Goal: Information Seeking & Learning: Learn about a topic

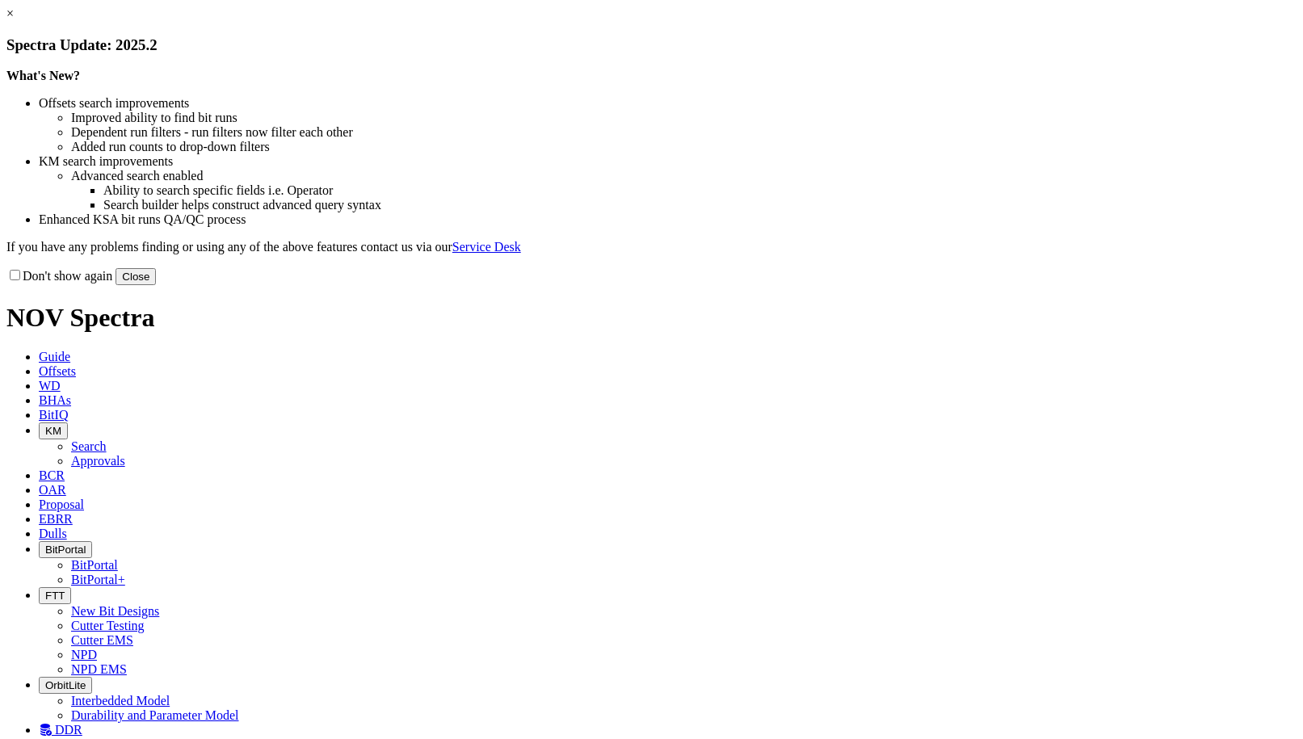
click at [156, 285] on button "Close" at bounding box center [136, 276] width 40 height 17
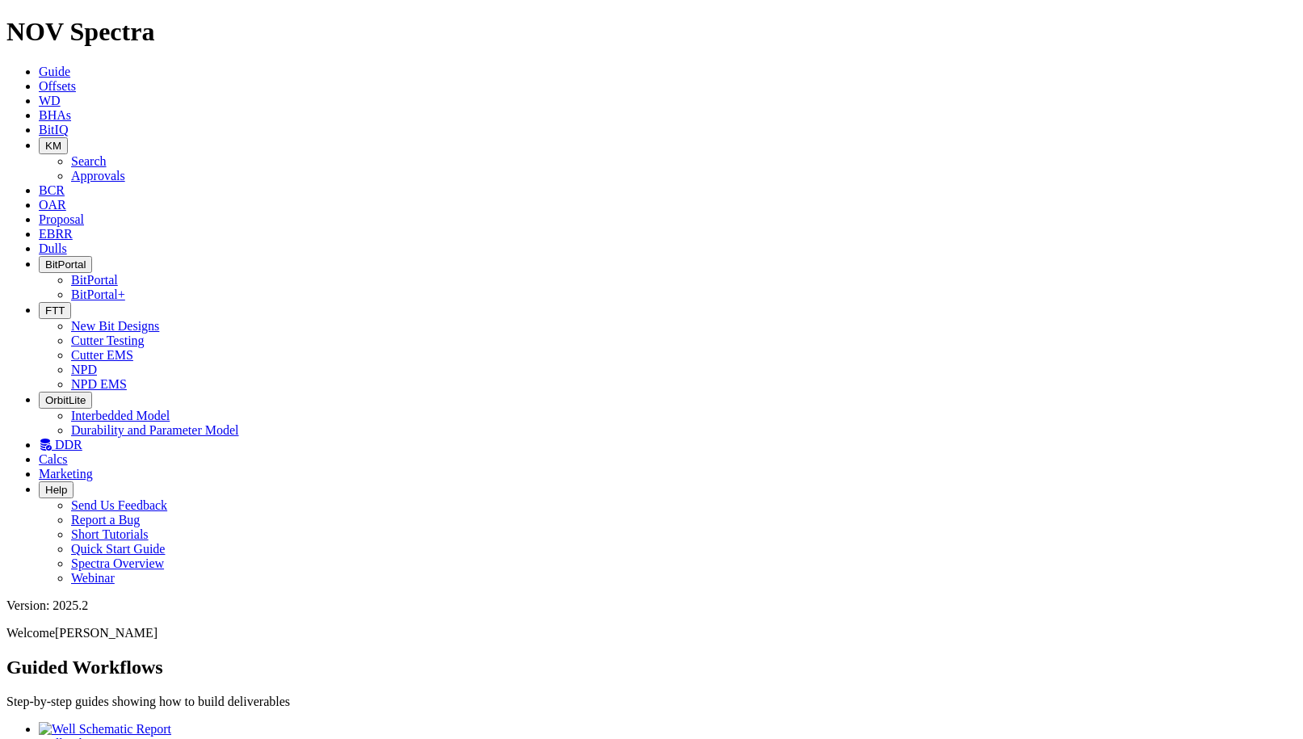
click at [82, 438] on span "DDR" at bounding box center [68, 445] width 27 height 14
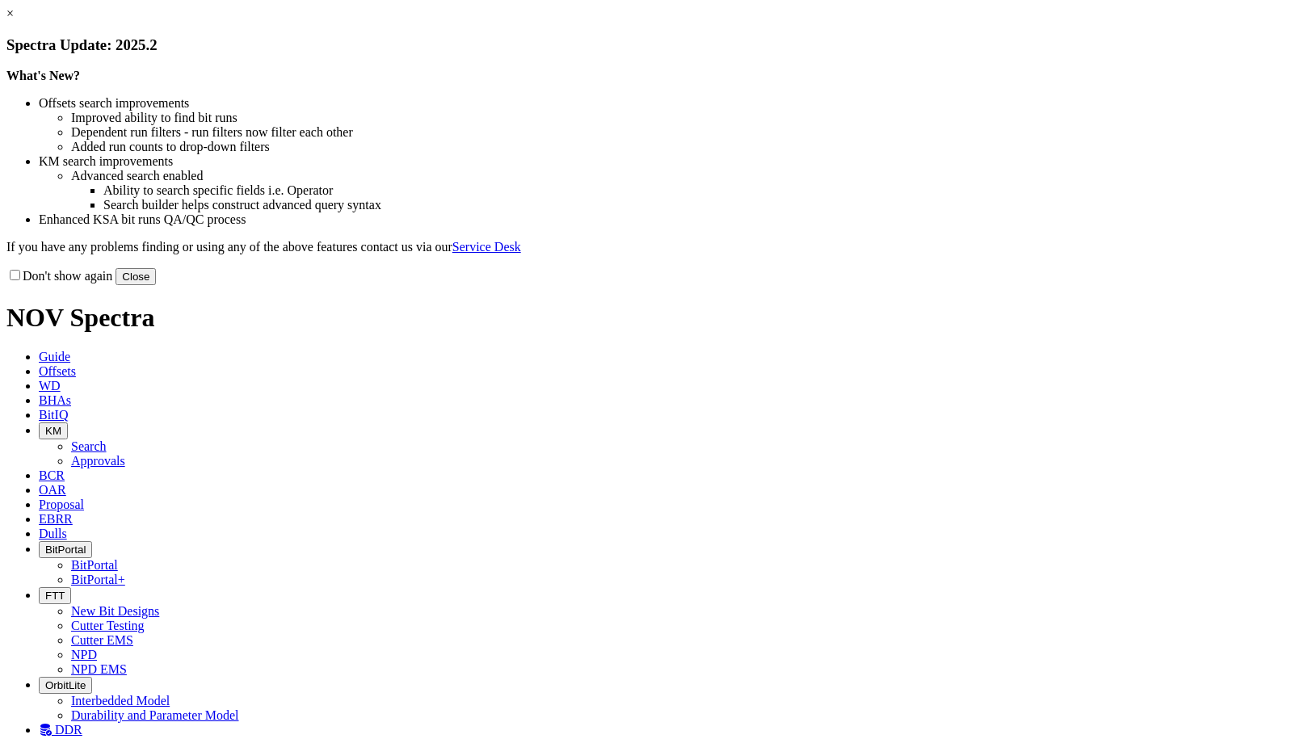
click at [156, 285] on button "Close" at bounding box center [136, 276] width 40 height 17
click at [985, 285] on div "Don't show again Close" at bounding box center [651, 276] width 1290 height 18
click at [156, 285] on button "Close" at bounding box center [136, 276] width 40 height 17
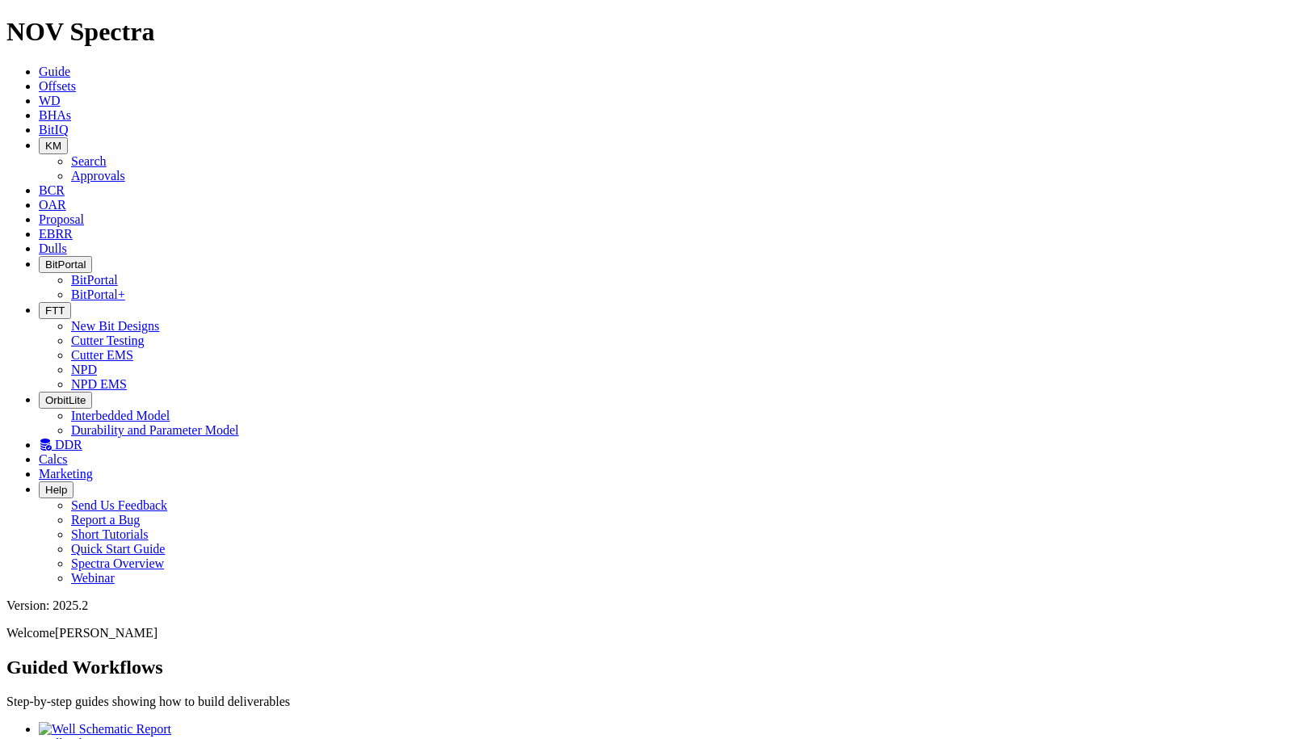
click at [76, 79] on span "Offsets" at bounding box center [57, 86] width 37 height 14
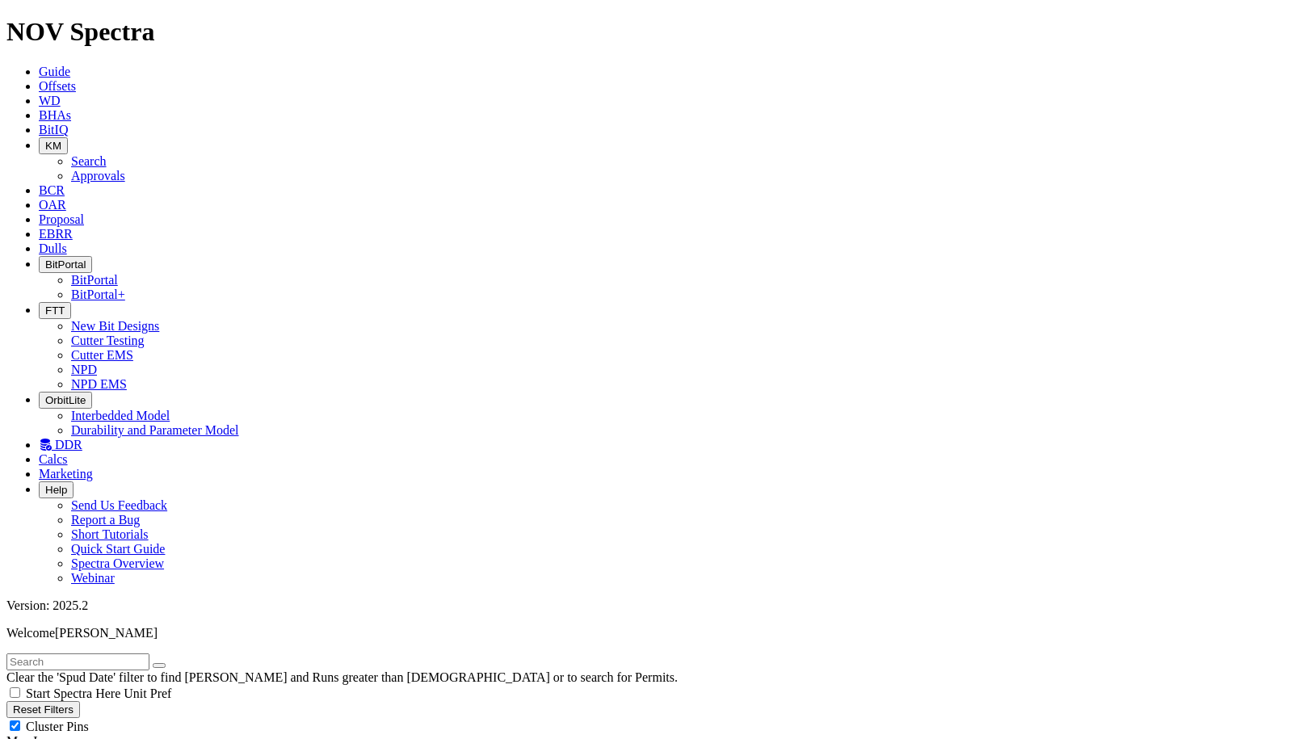
scroll to position [74, 0]
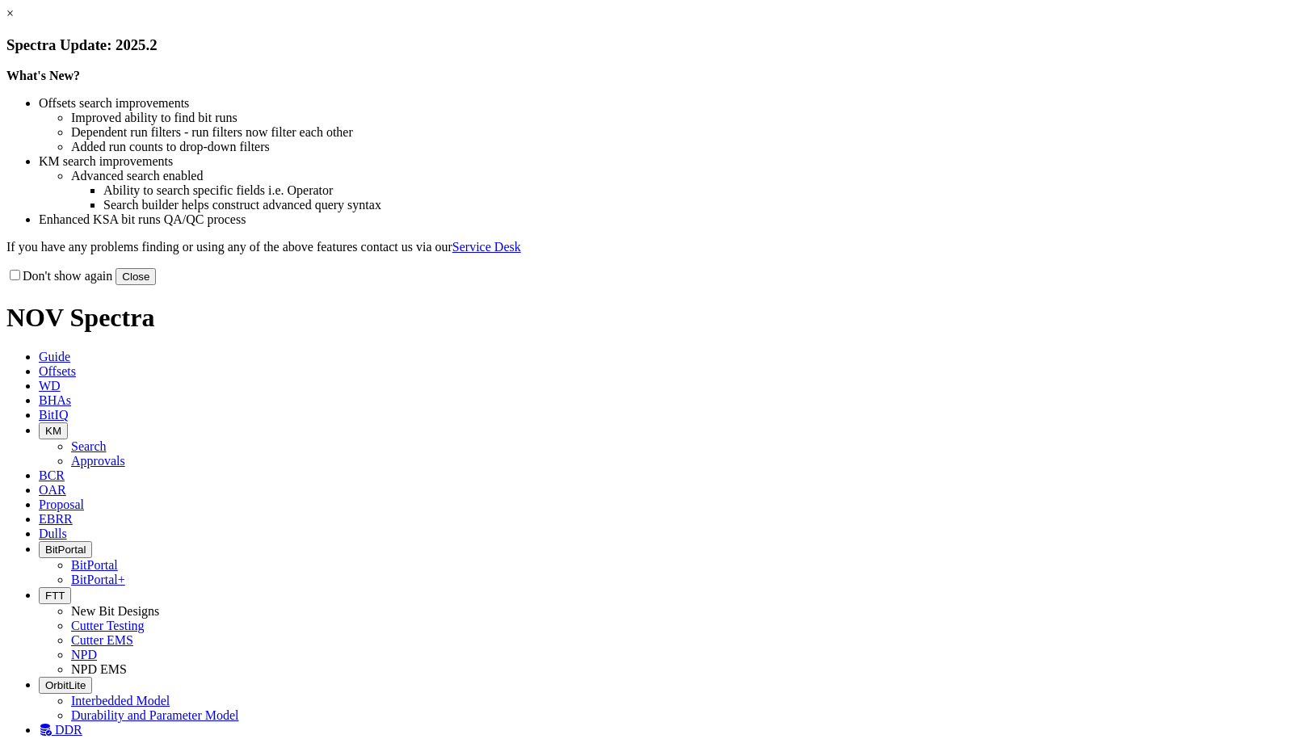
click at [156, 285] on button "Close" at bounding box center [136, 276] width 40 height 17
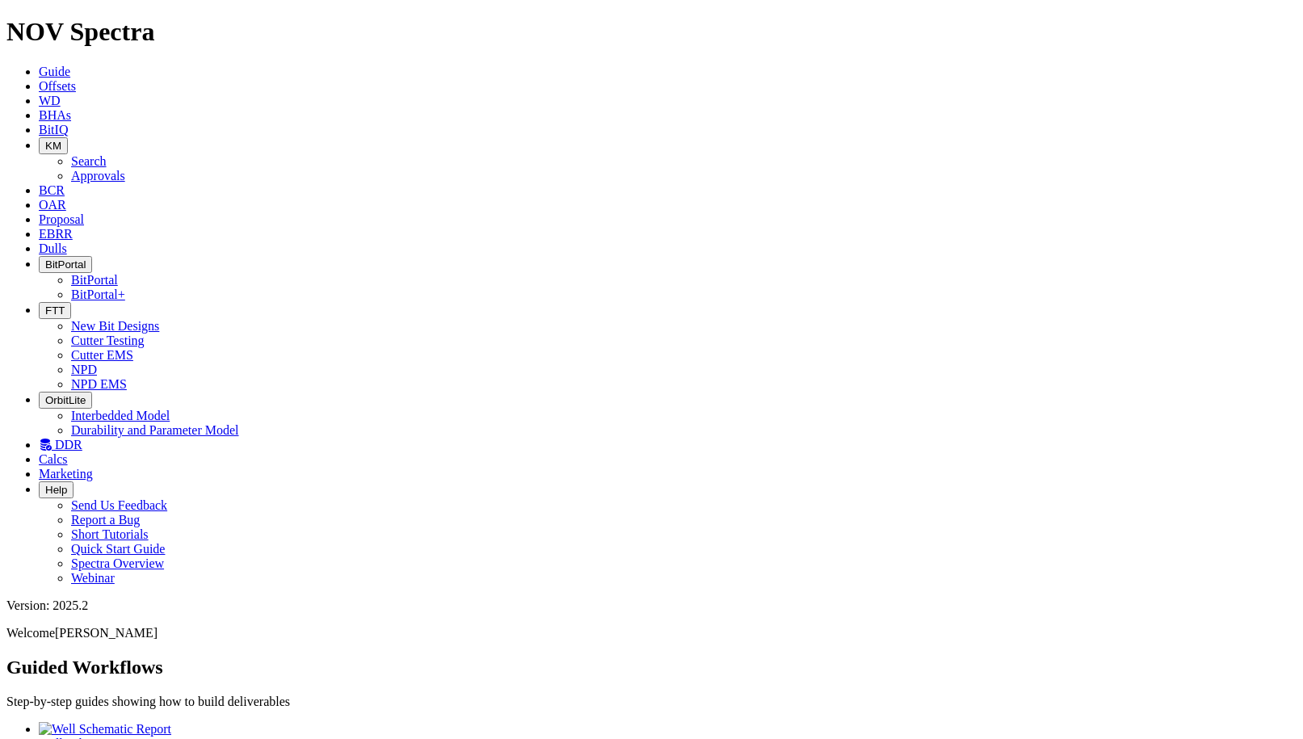
click at [76, 79] on span "Offsets" at bounding box center [57, 86] width 37 height 14
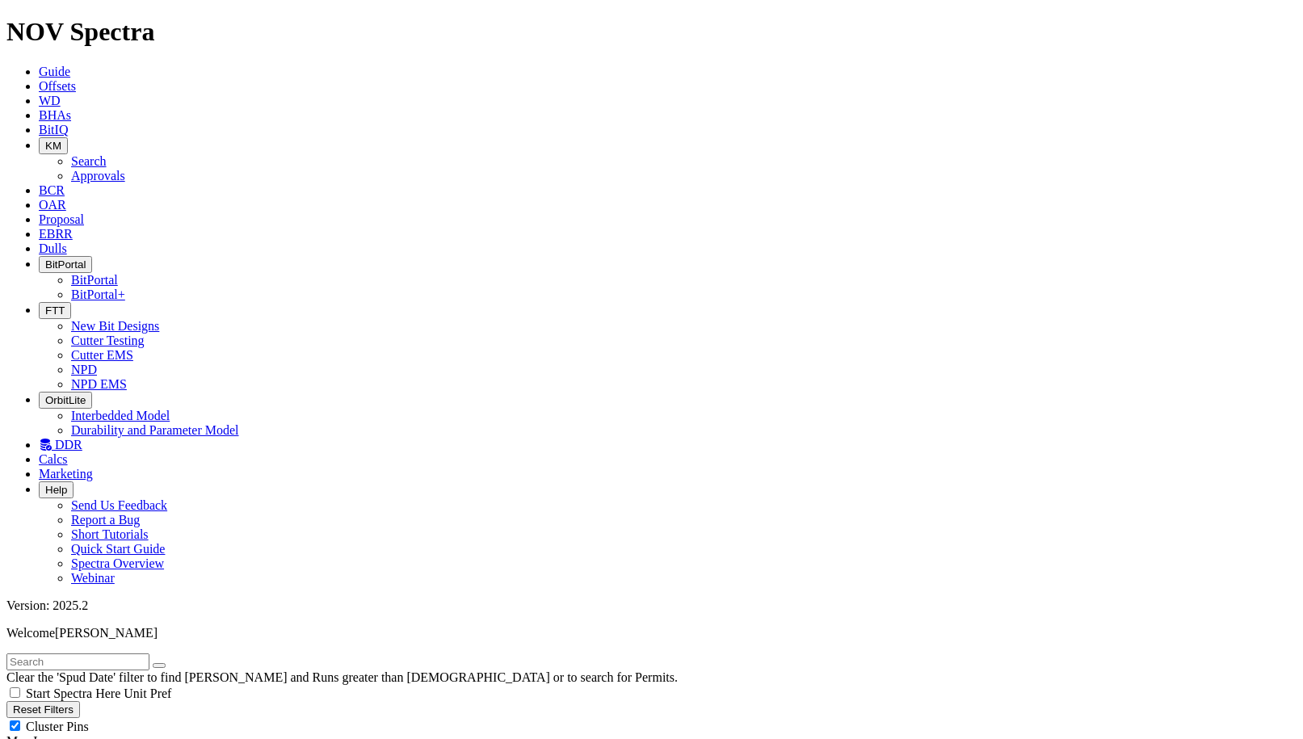
radio input "true"
radio input "false"
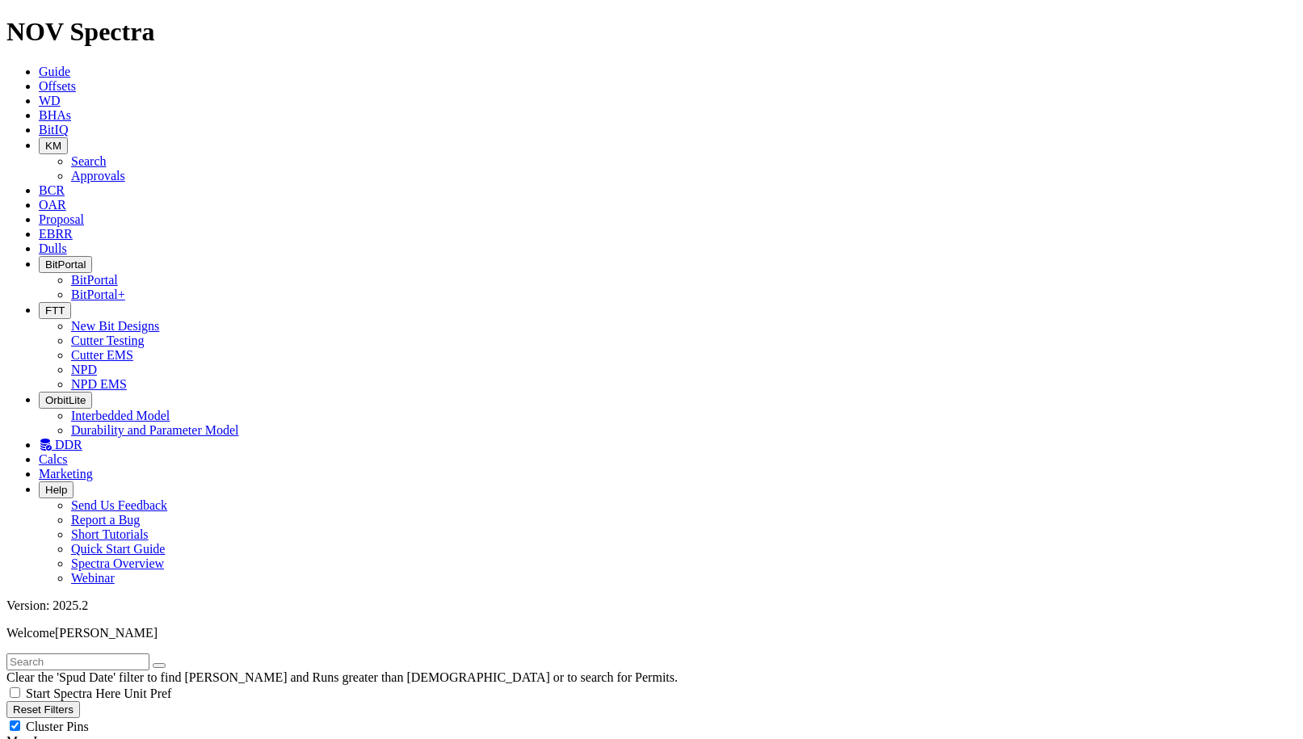
type input "6/1/25"
click at [89, 720] on span "Cluster Pins" at bounding box center [57, 727] width 63 height 14
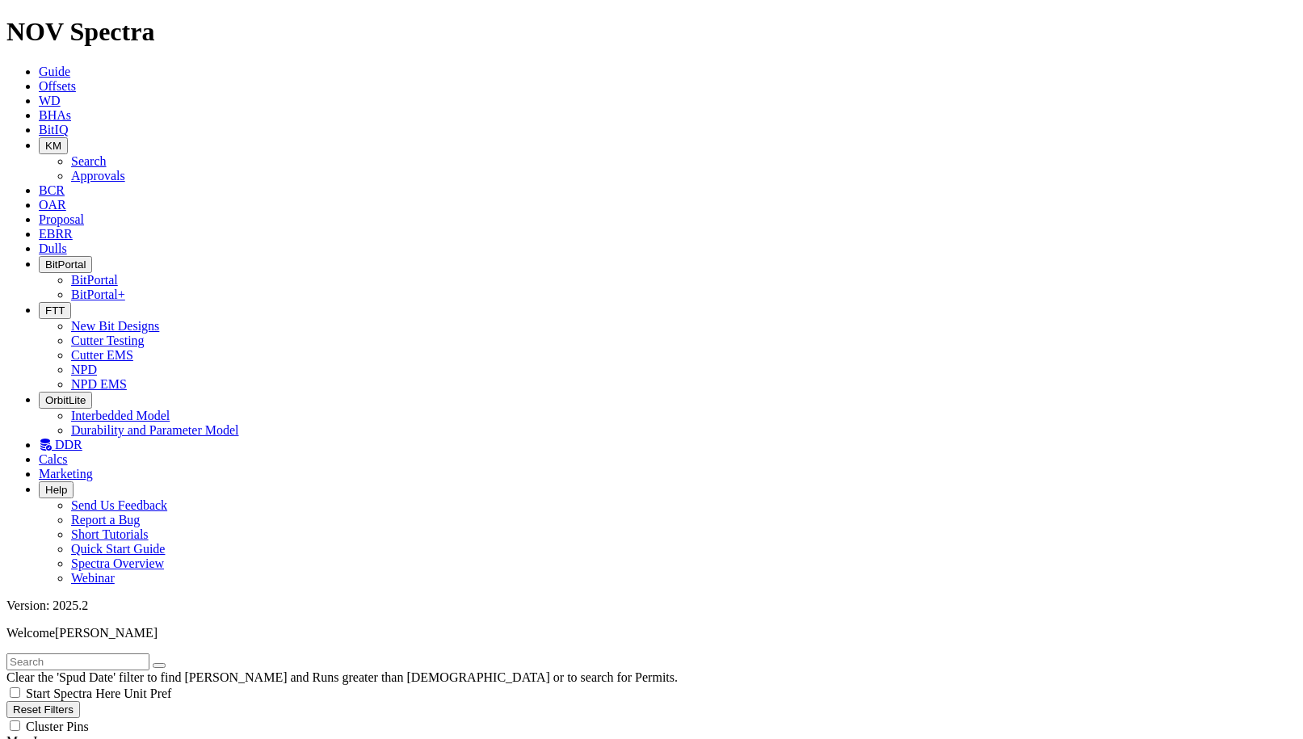
checkbox input "false"
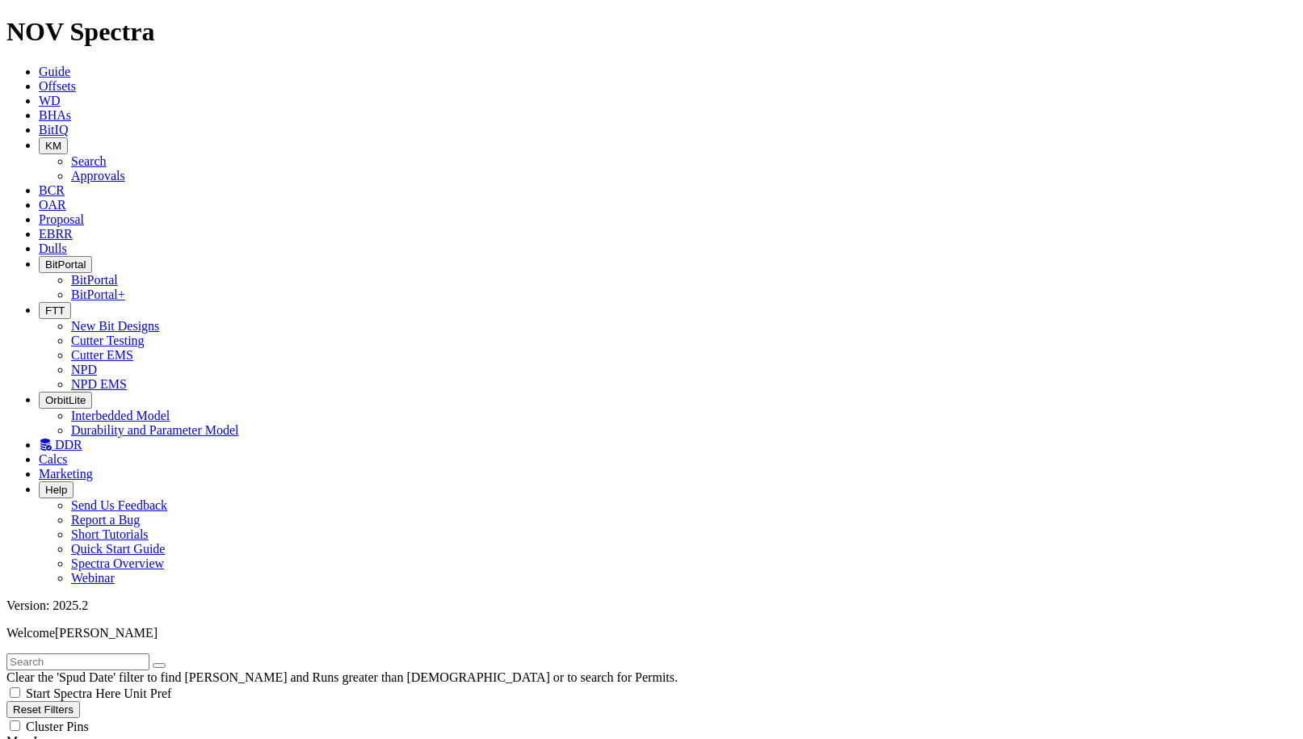
checkbox input "false"
drag, startPoint x: 37, startPoint y: 667, endPoint x: 34, endPoint y: 659, distance: 8.7
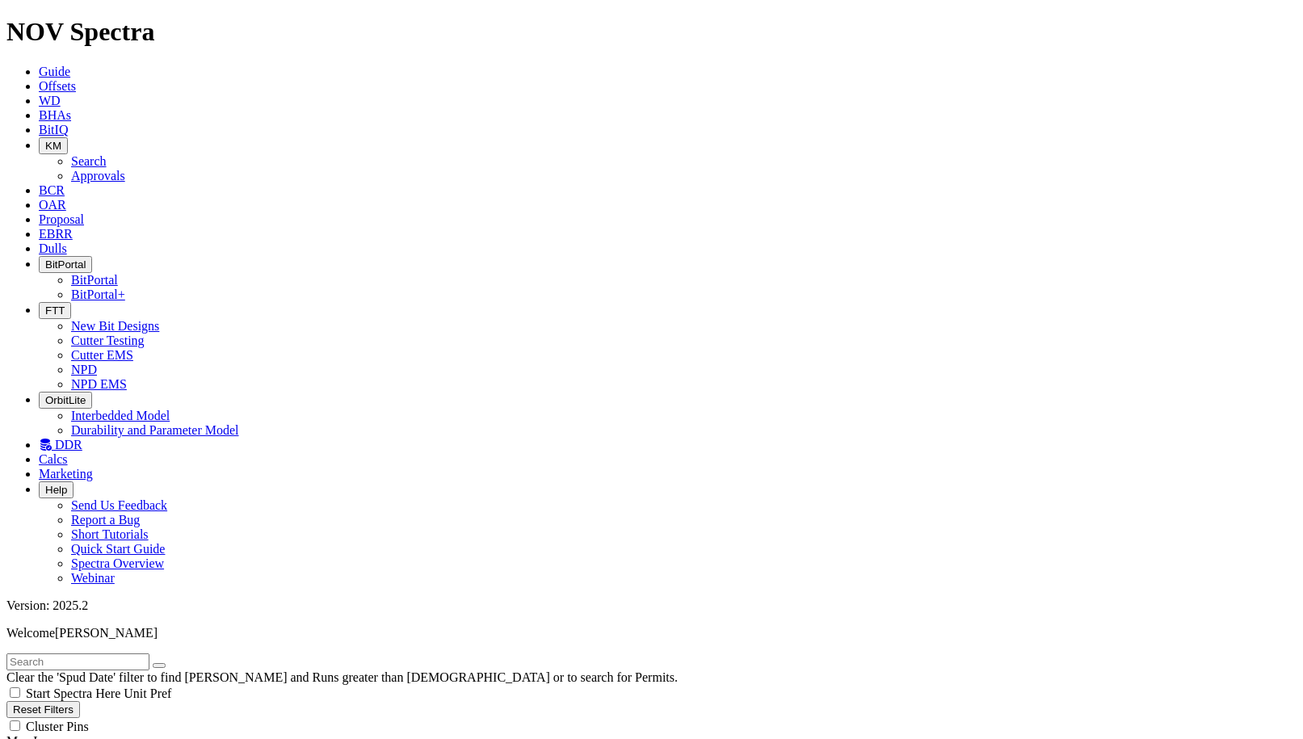
checkbox input "false"
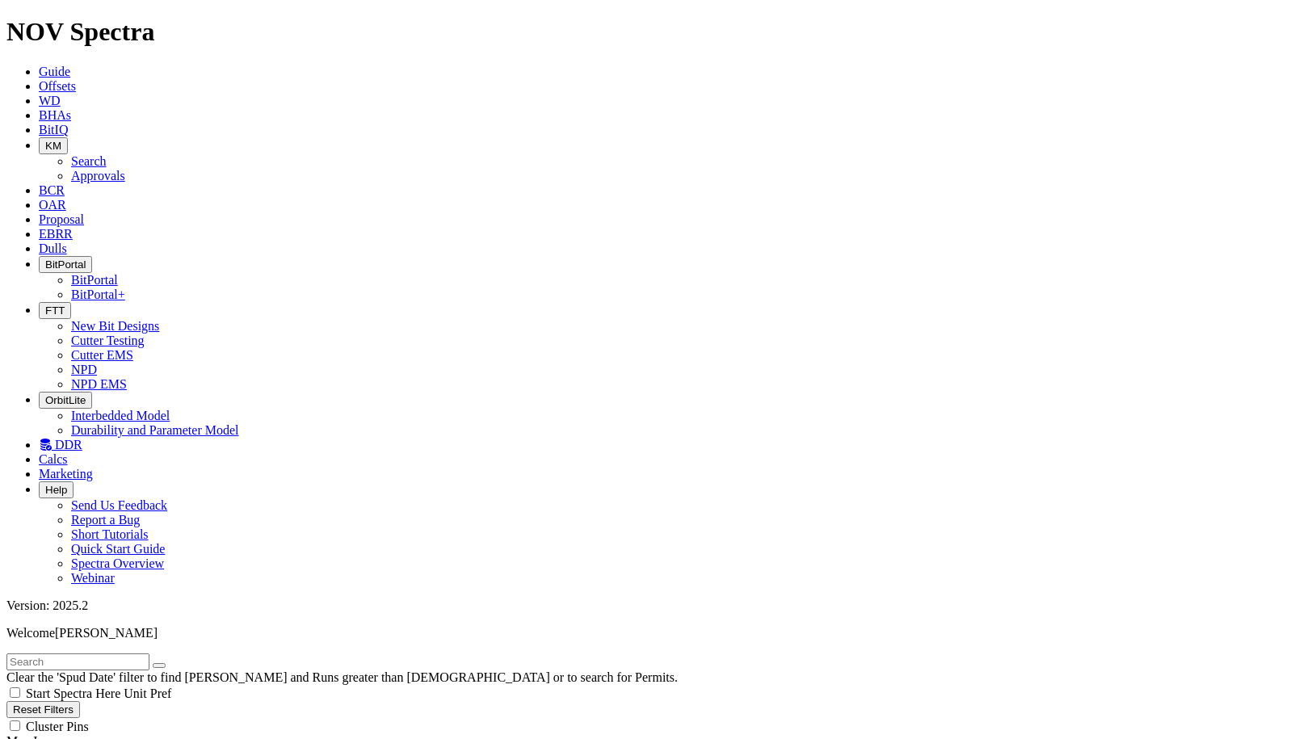
scroll to position [20962, 0]
checkbox input "true"
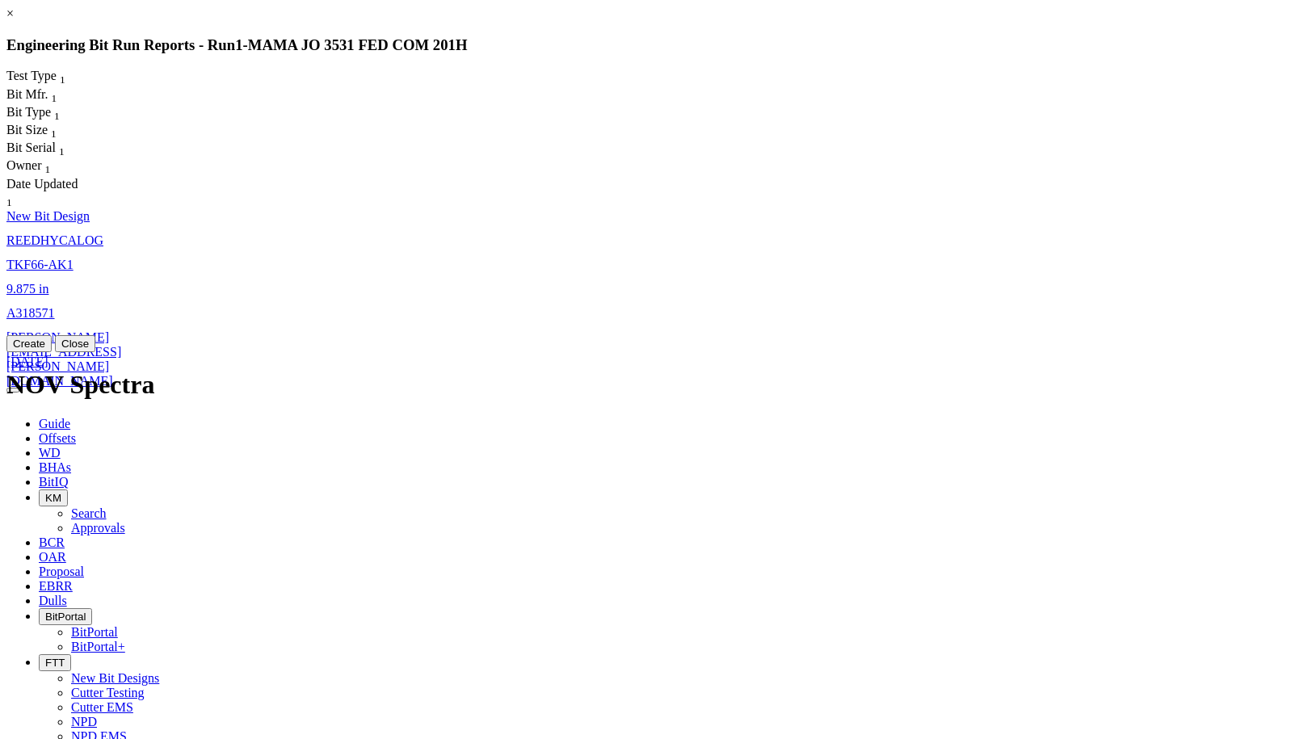
click at [74, 258] on span "TKF66-AK1" at bounding box center [39, 265] width 67 height 14
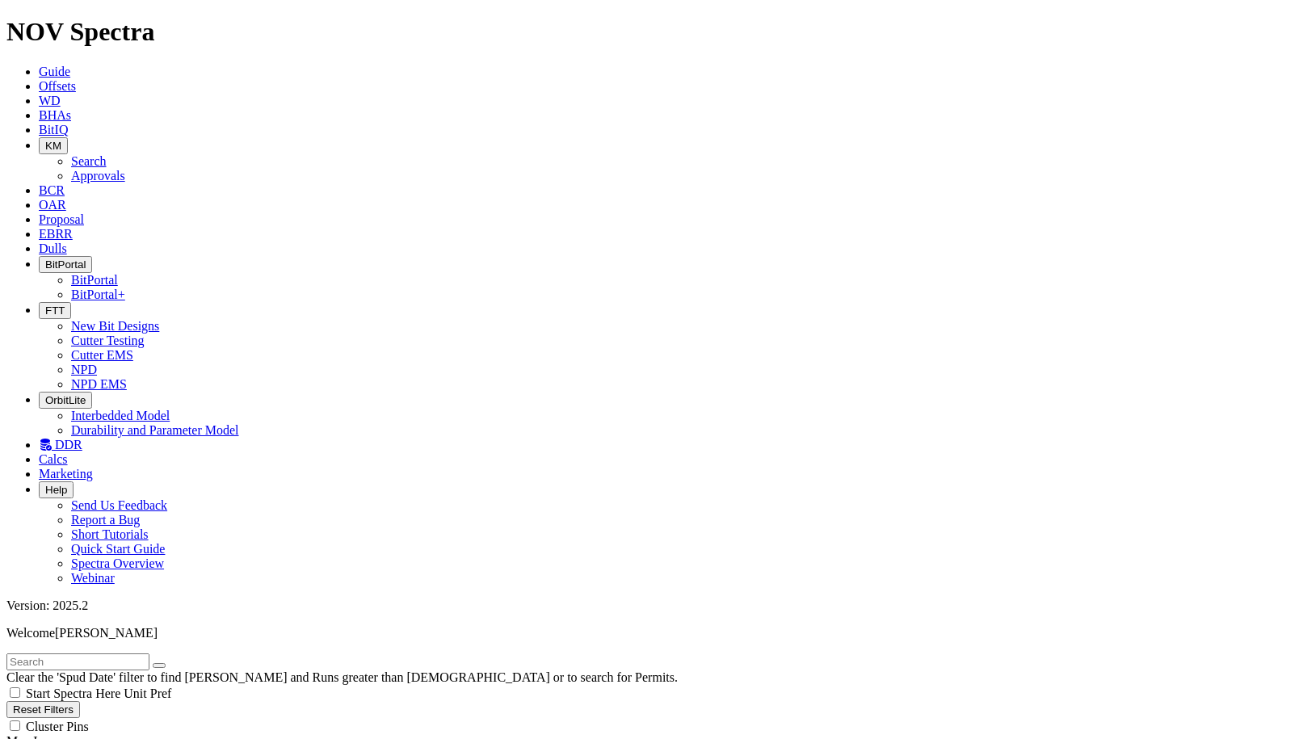
click at [39, 123] on icon at bounding box center [39, 130] width 0 height 14
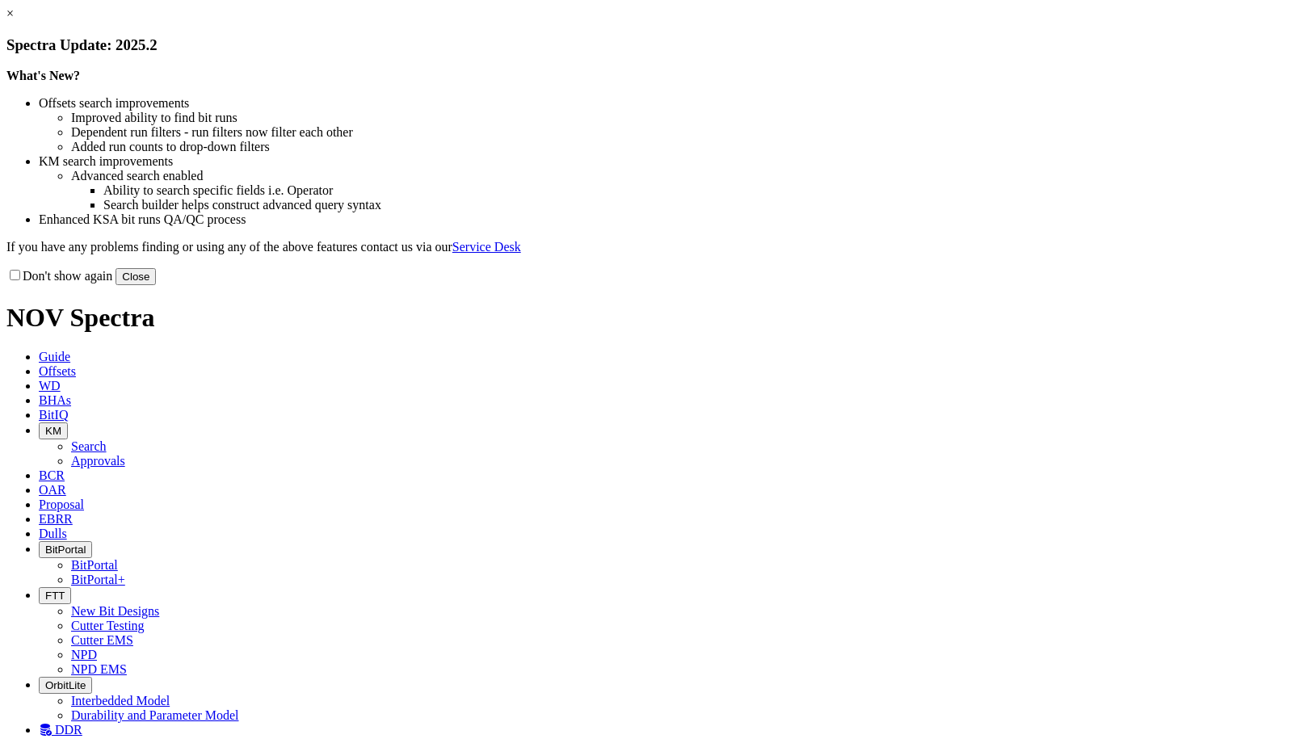
click at [156, 285] on button "Close" at bounding box center [136, 276] width 40 height 17
select select "New Bit Design"
click at [156, 285] on button "Close" at bounding box center [136, 276] width 40 height 17
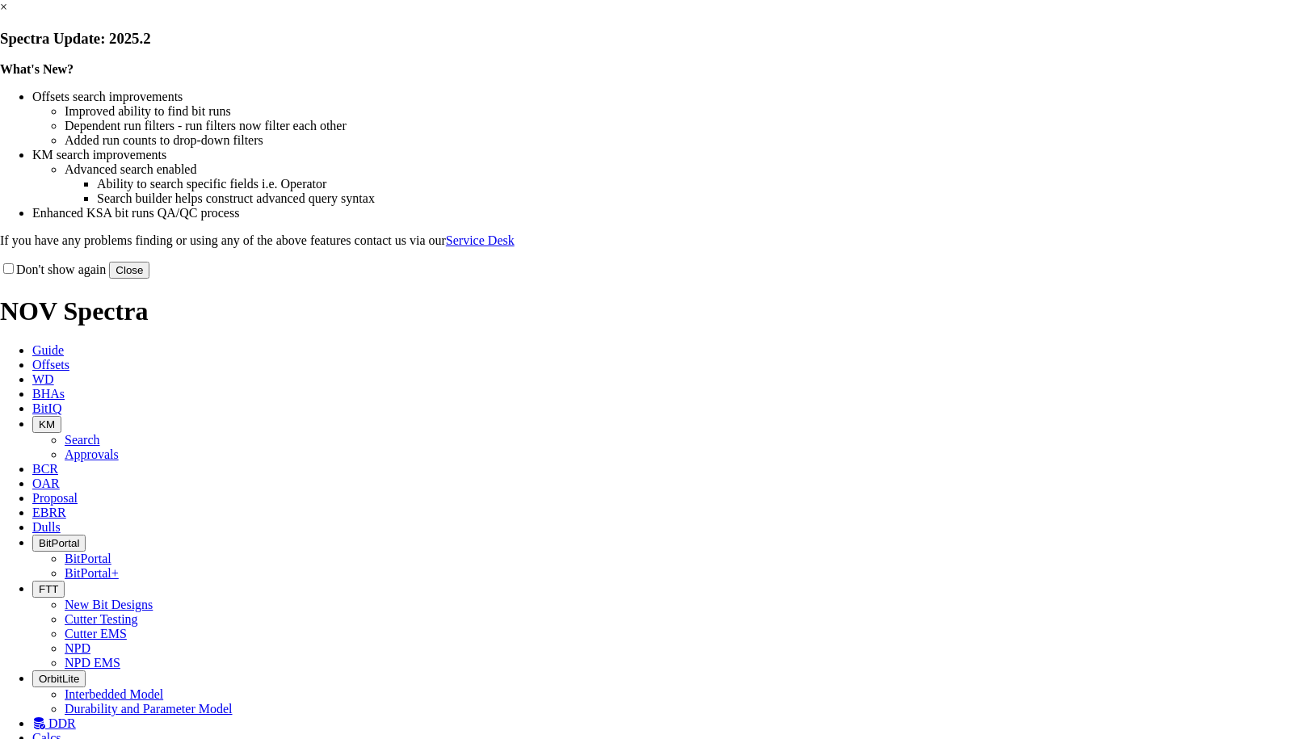
click at [149, 279] on button "Close" at bounding box center [129, 270] width 40 height 17
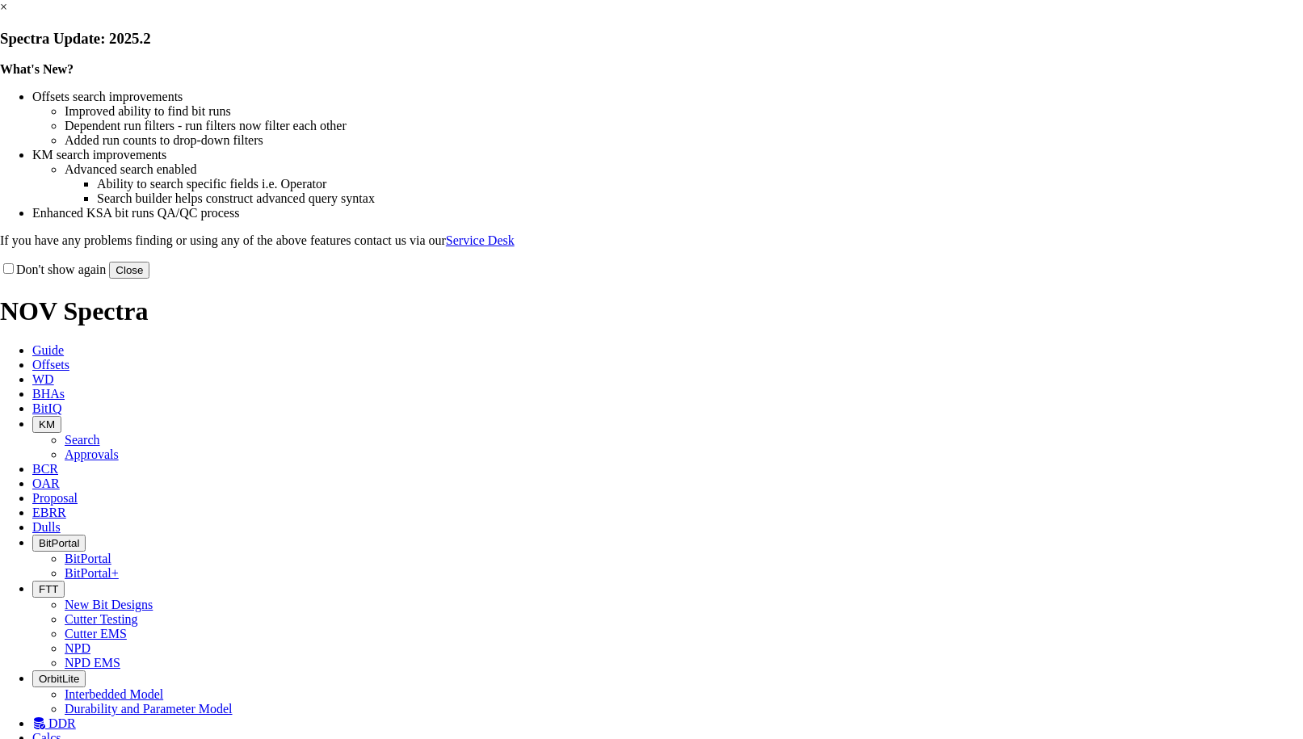
click at [149, 279] on button "Close" at bounding box center [129, 270] width 40 height 17
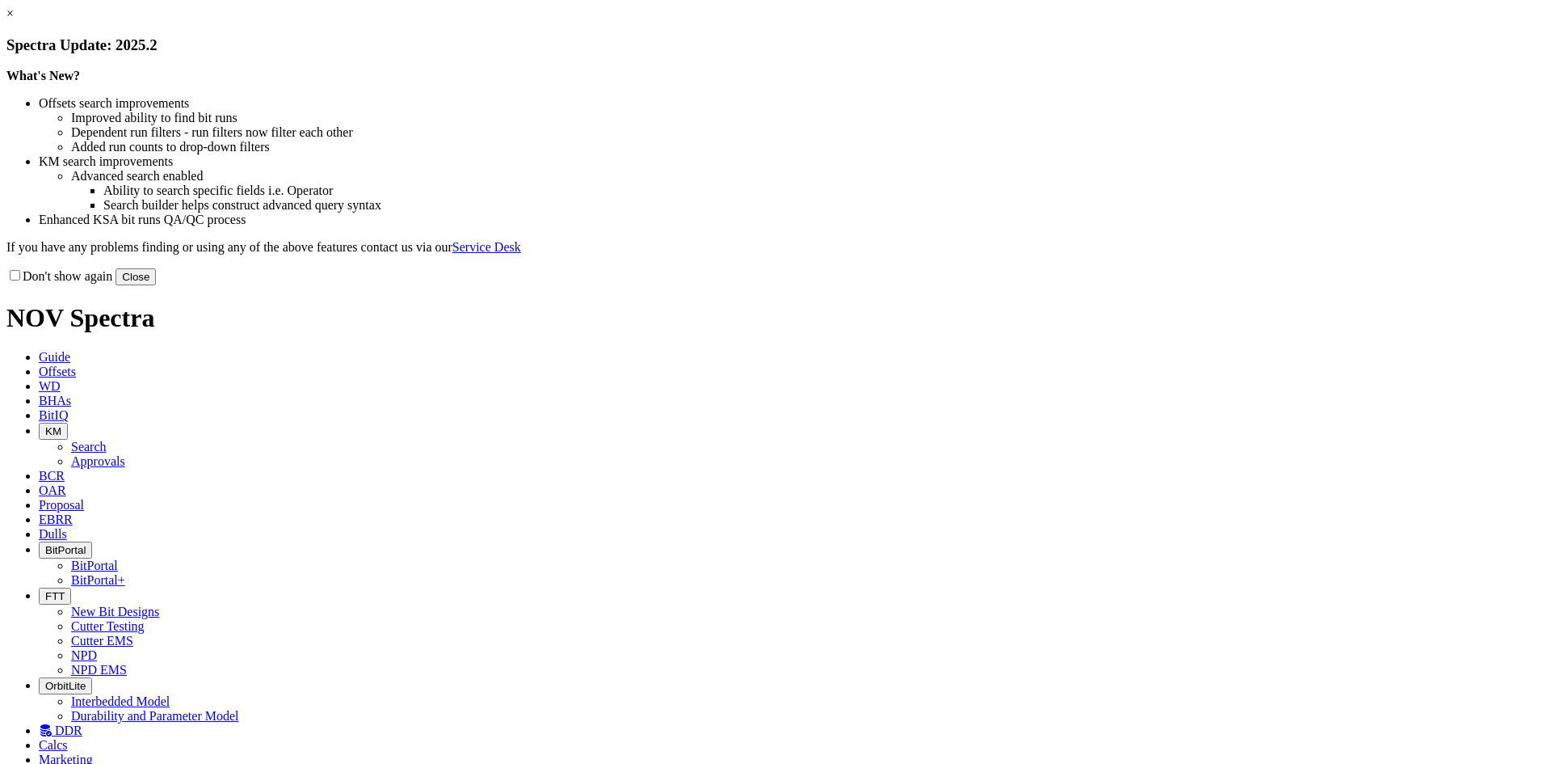
drag, startPoint x: 1091, startPoint y: 446, endPoint x: 991, endPoint y: 323, distance: 158.0
click at [156, 285] on button "Close" at bounding box center [136, 276] width 40 height 17
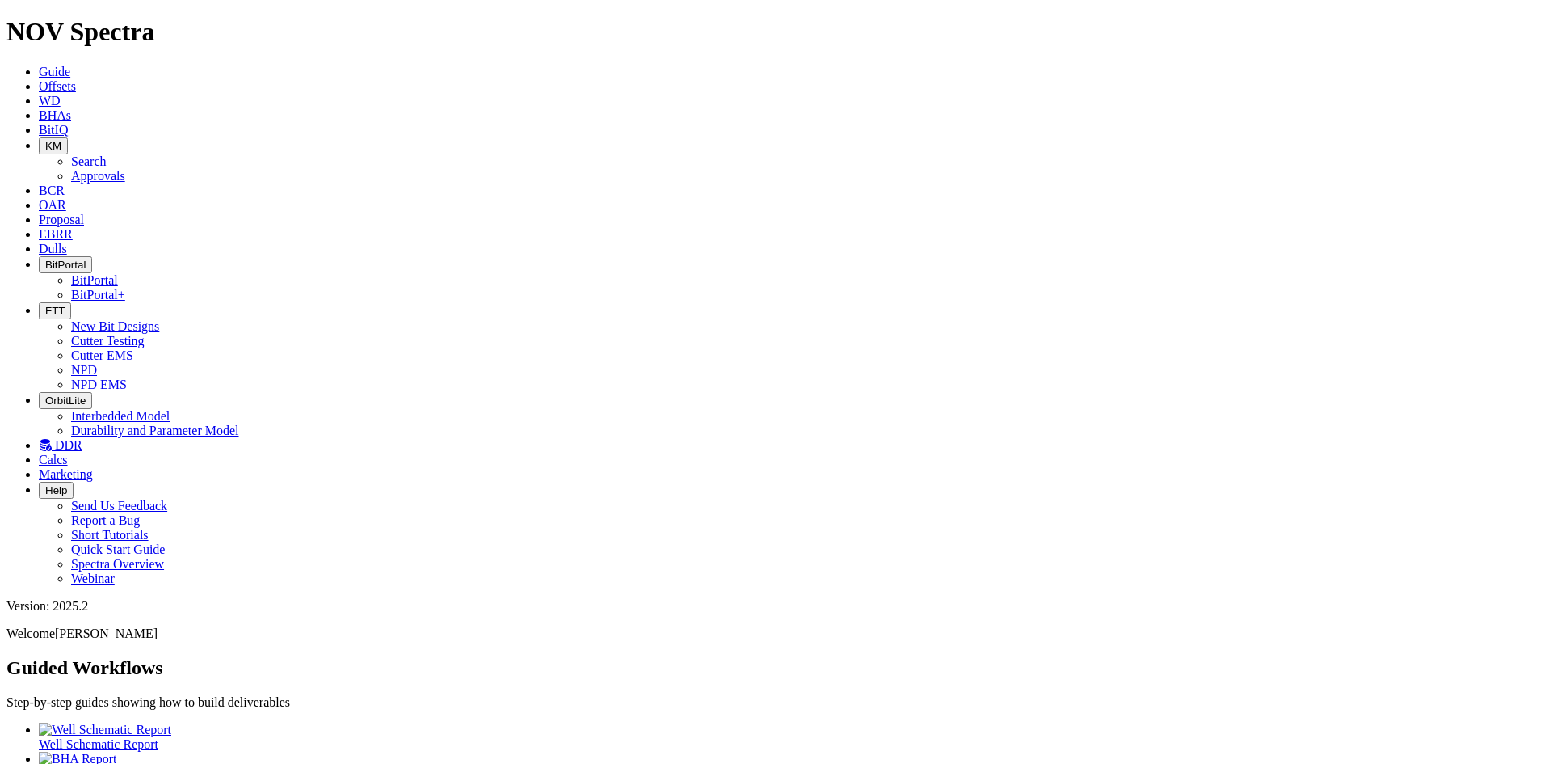
click at [45, 305] on icon "button" at bounding box center [45, 311] width 0 height 12
click at [145, 334] on link "Cutter Testing" at bounding box center [108, 341] width 74 height 14
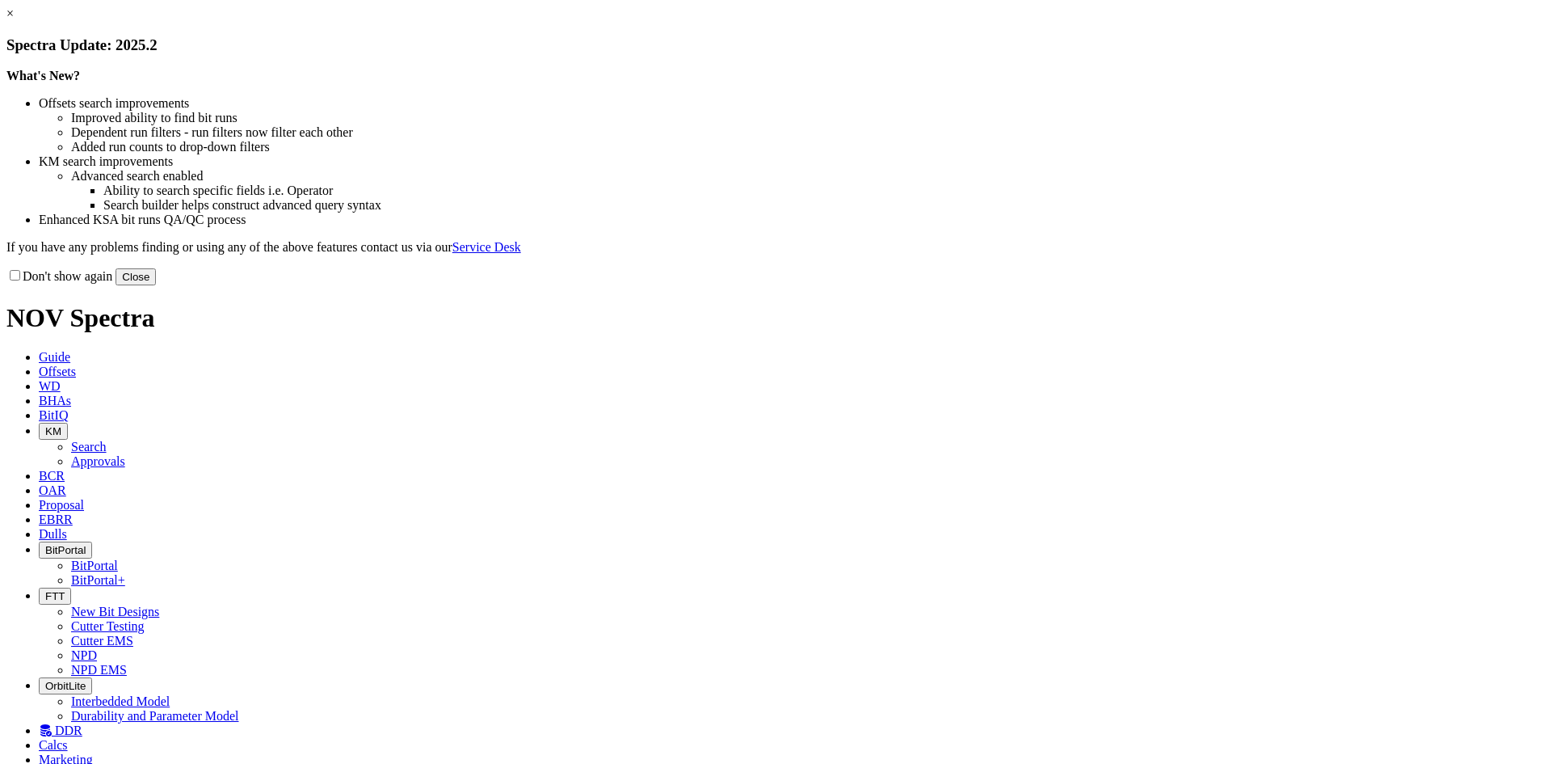
click at [156, 285] on button "Close" at bounding box center [136, 276] width 40 height 17
